Goal: Task Accomplishment & Management: Use online tool/utility

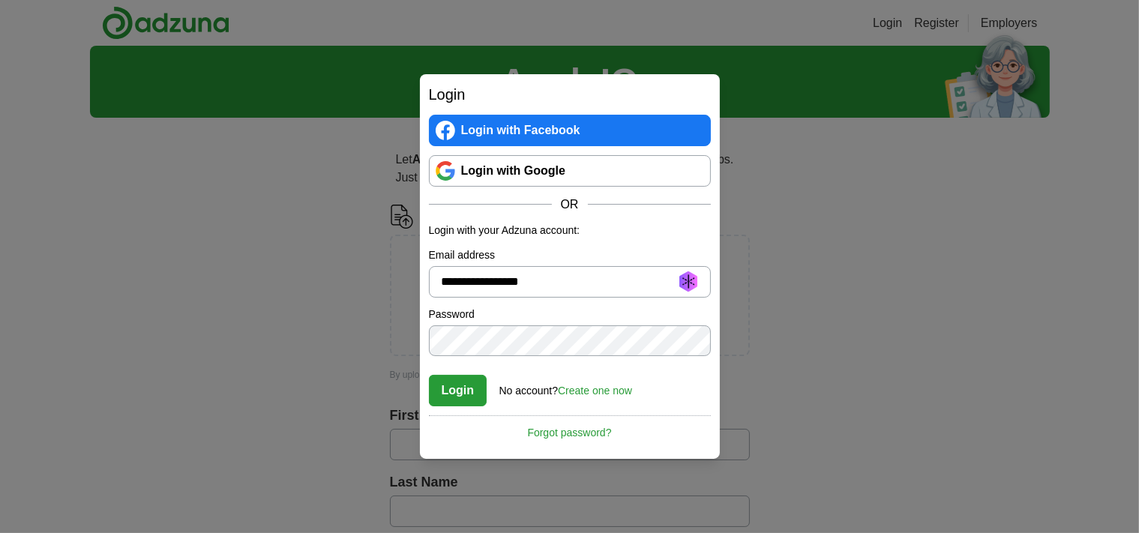
click at [460, 389] on button "Login" at bounding box center [458, 390] width 58 height 31
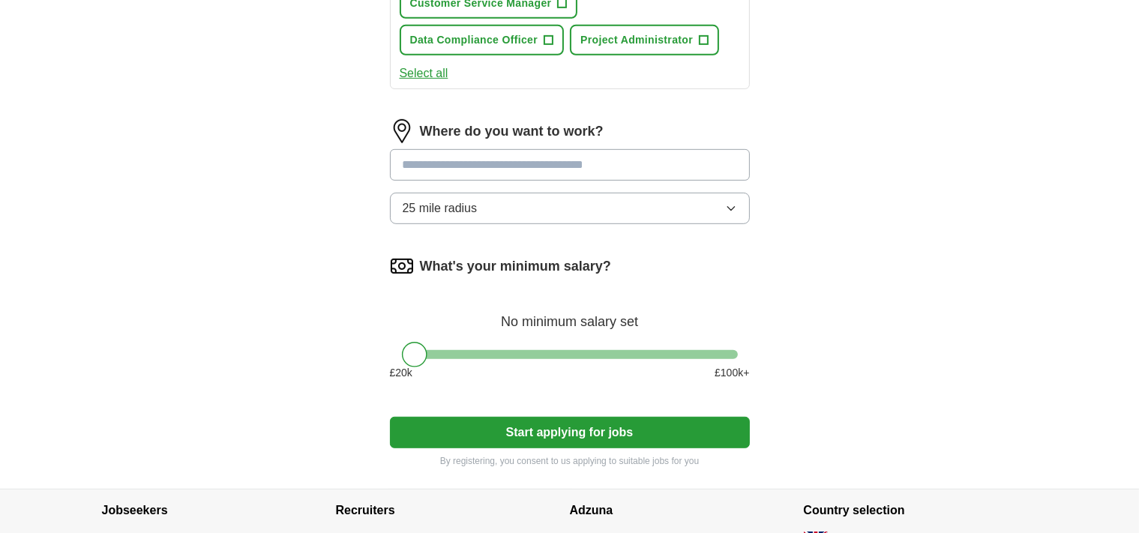
scroll to position [792, 0]
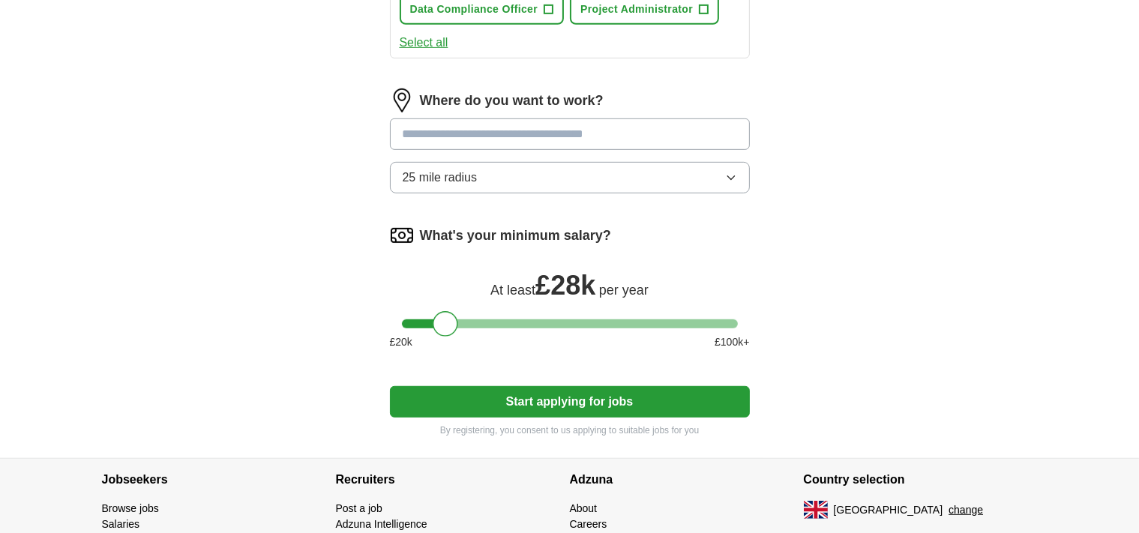
drag, startPoint x: 415, startPoint y: 316, endPoint x: 445, endPoint y: 319, distance: 30.1
click at [445, 319] on div at bounding box center [445, 323] width 25 height 25
click at [562, 130] on input "text" at bounding box center [570, 133] width 360 height 31
type input "*"
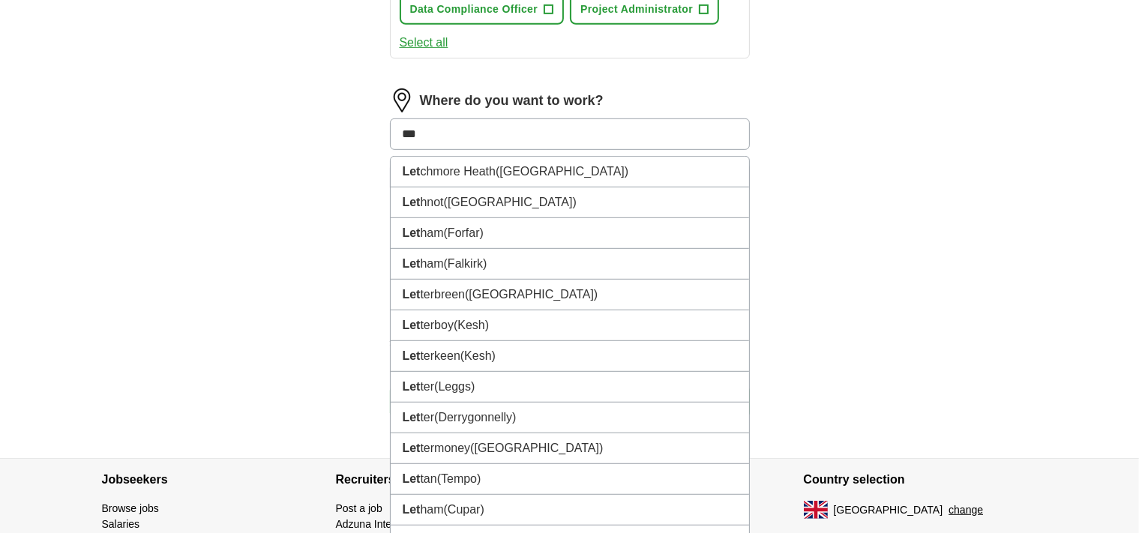
type input "****"
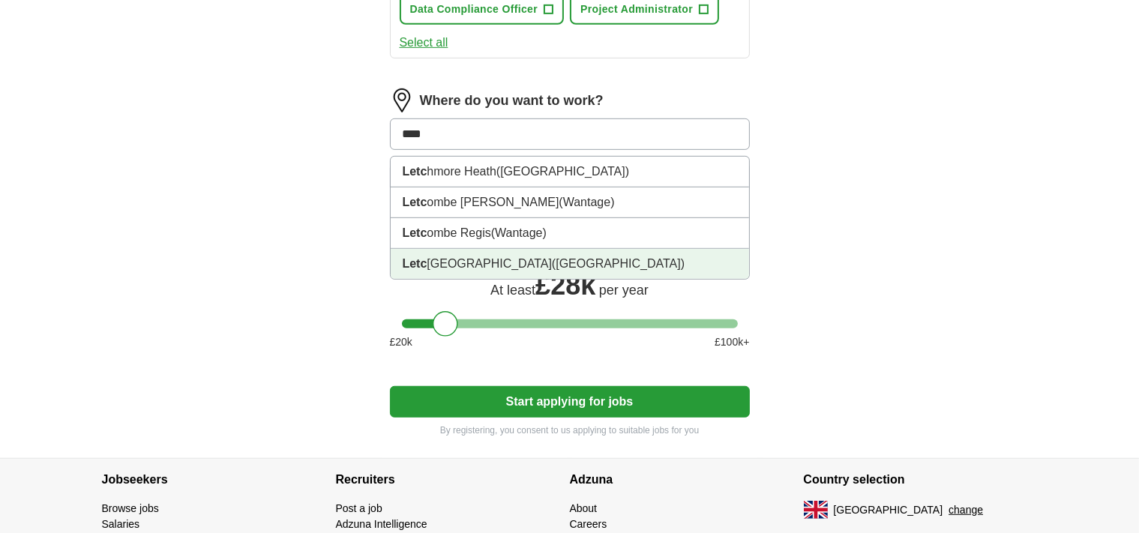
click at [574, 250] on li "[GEOGRAPHIC_DATA] ([GEOGRAPHIC_DATA])" at bounding box center [570, 264] width 358 height 30
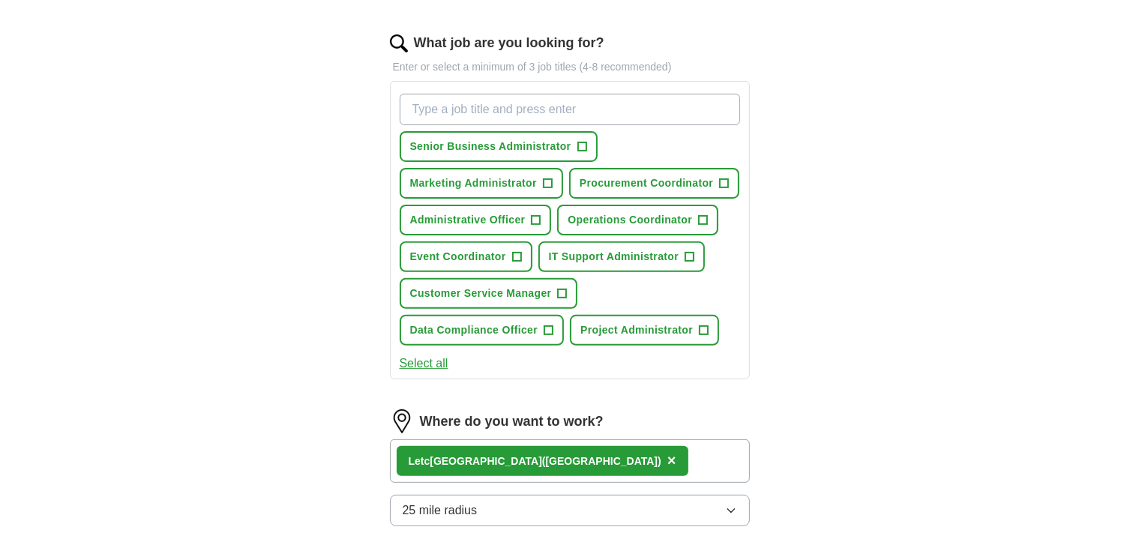
scroll to position [475, 0]
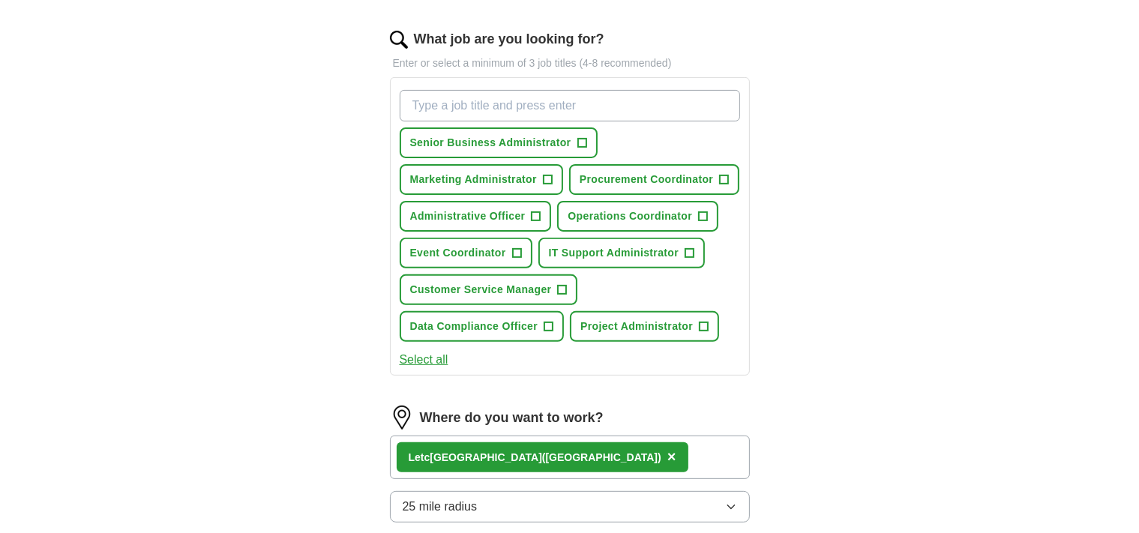
click at [444, 353] on button "Select all" at bounding box center [424, 360] width 49 height 18
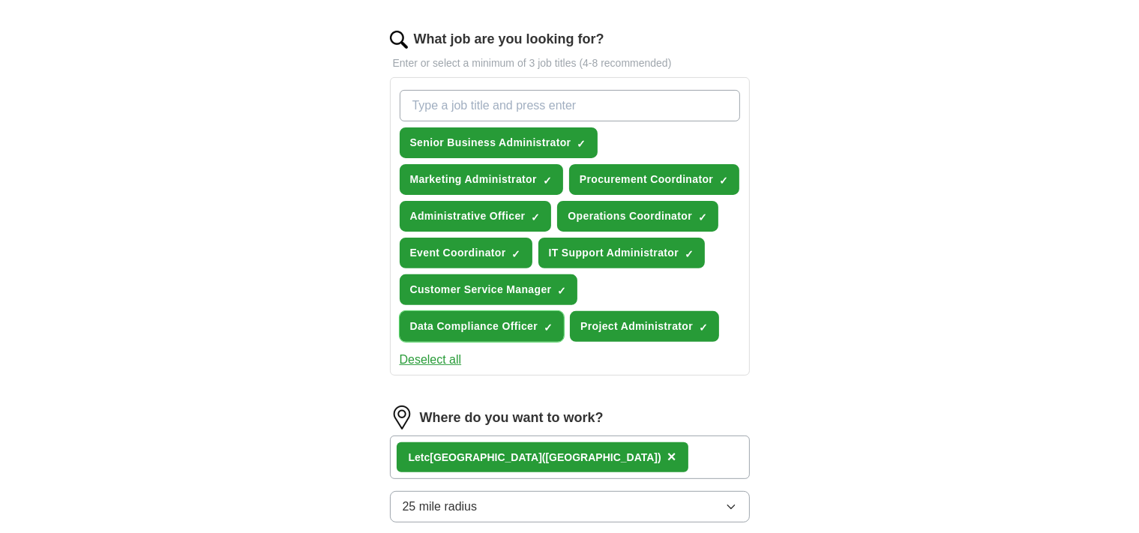
click at [0, 0] on span "×" at bounding box center [0, 0] width 0 height 0
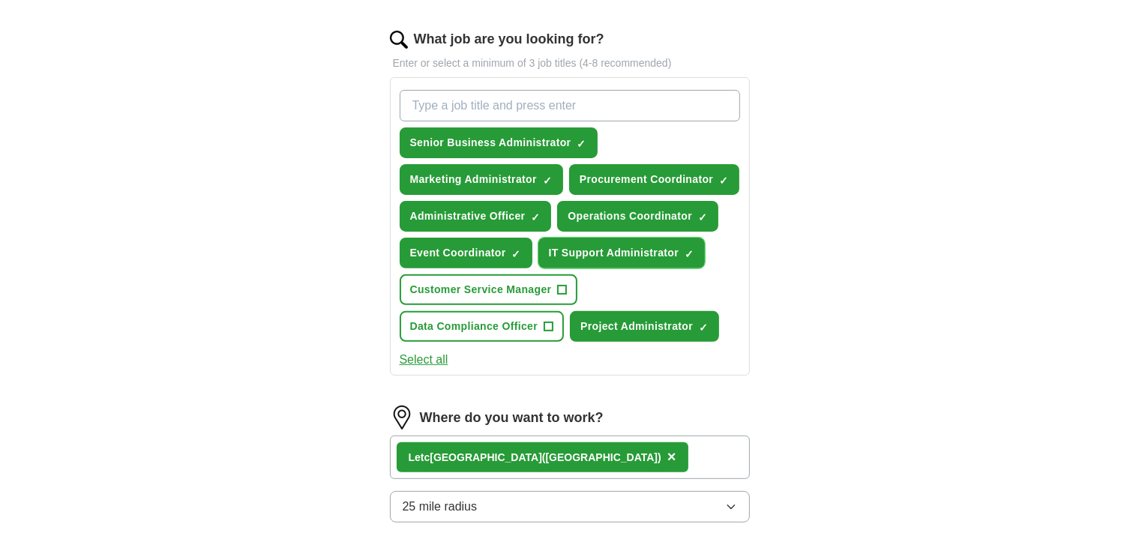
click at [0, 0] on span "×" at bounding box center [0, 0] width 0 height 0
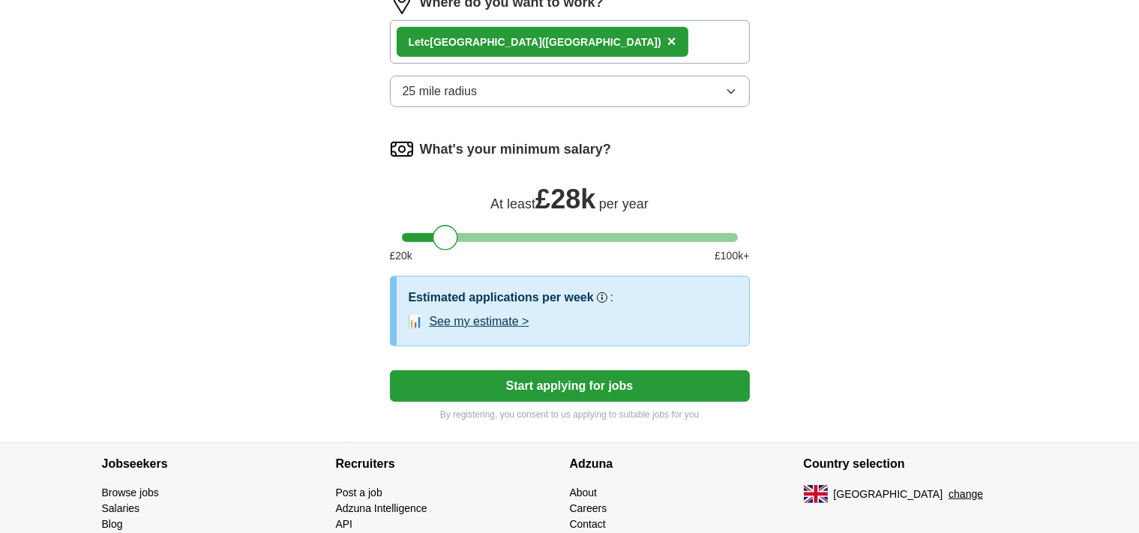
scroll to position [950, 0]
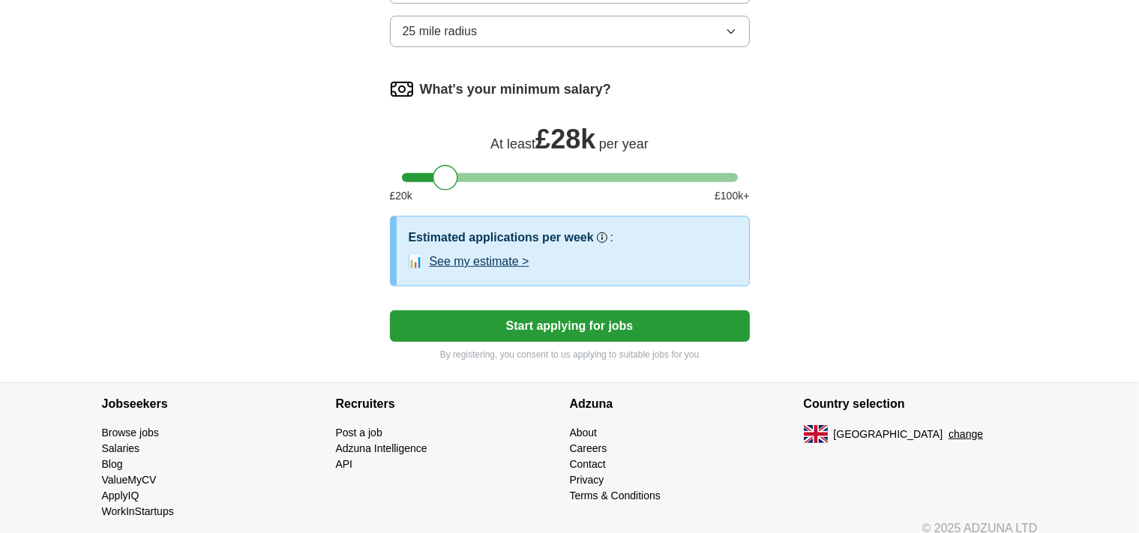
click at [469, 253] on button "See my estimate >" at bounding box center [480, 262] width 100 height 18
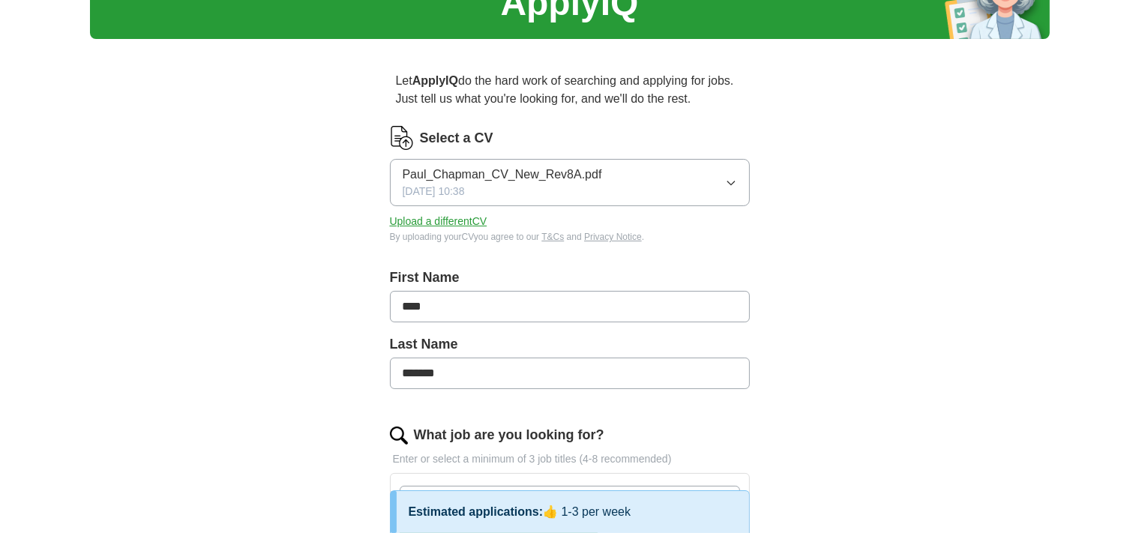
scroll to position [0, 0]
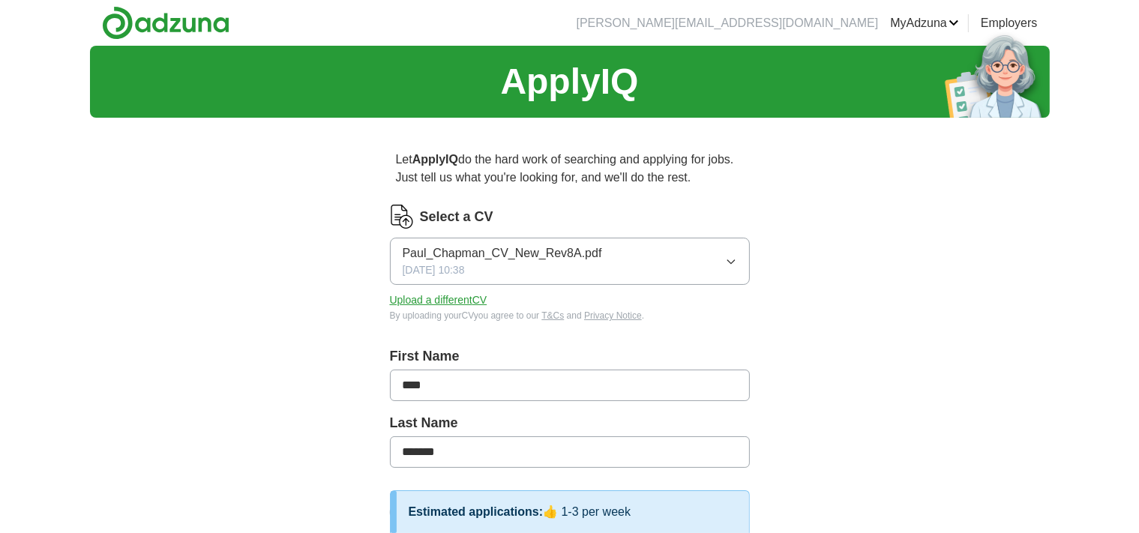
click at [157, 28] on img at bounding box center [165, 23] width 127 height 34
